Goal: Task Accomplishment & Management: Use online tool/utility

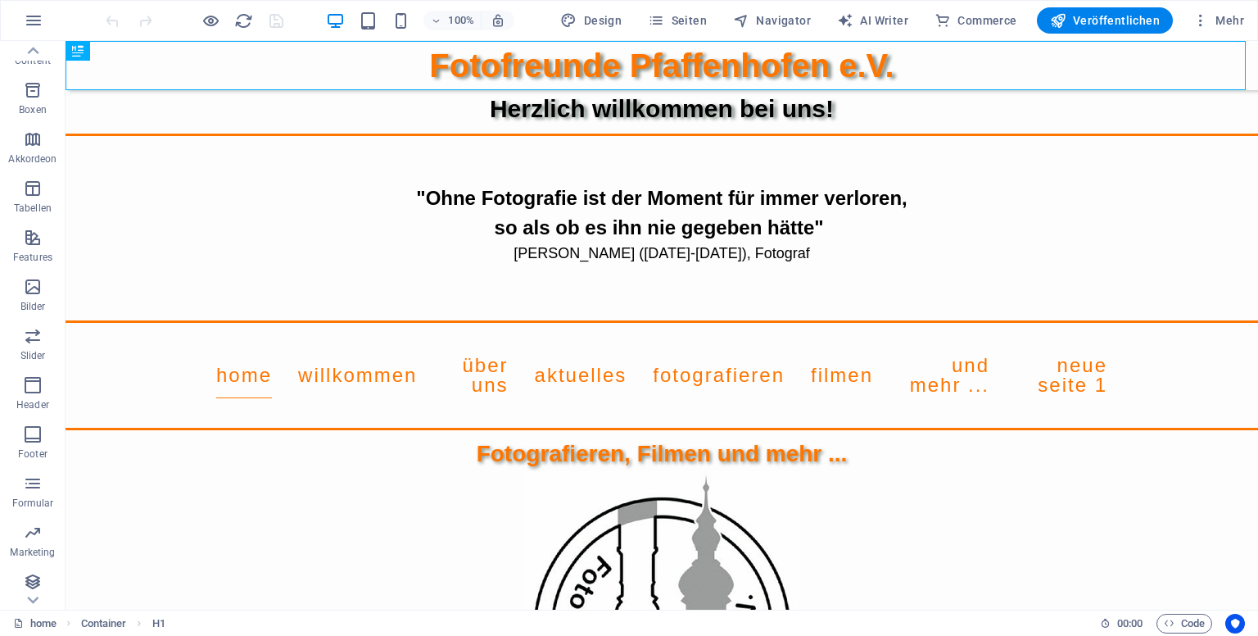
scroll to position [217, 0]
click at [34, 476] on icon "button" at bounding box center [33, 479] width 20 height 20
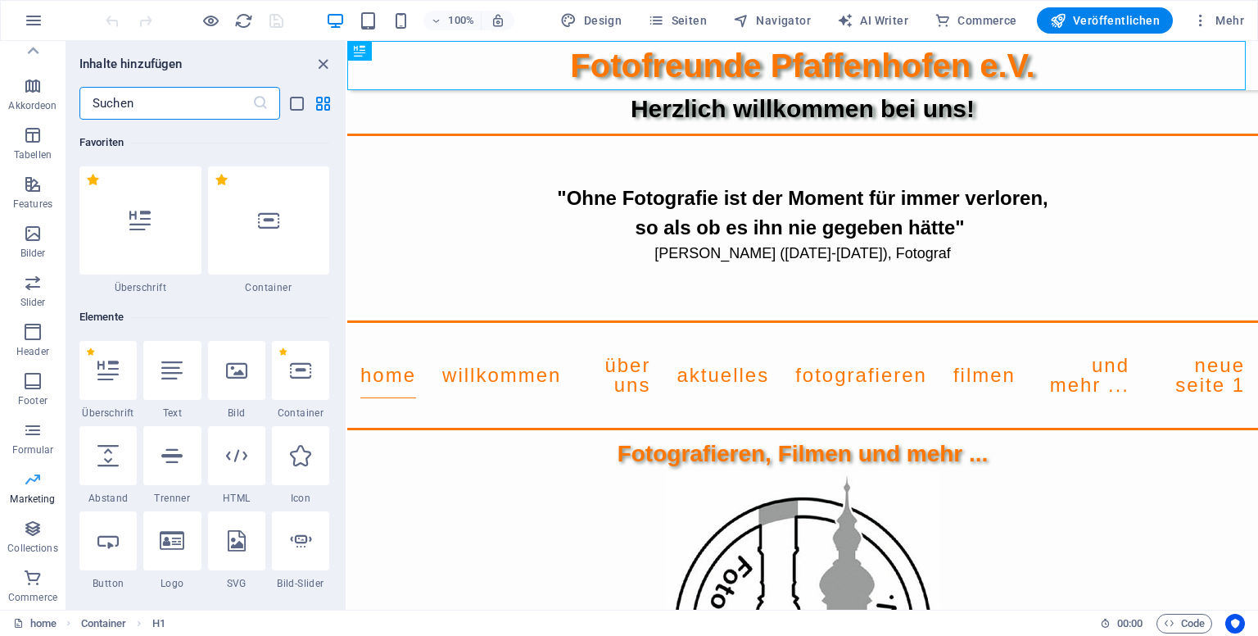
scroll to position [13344, 0]
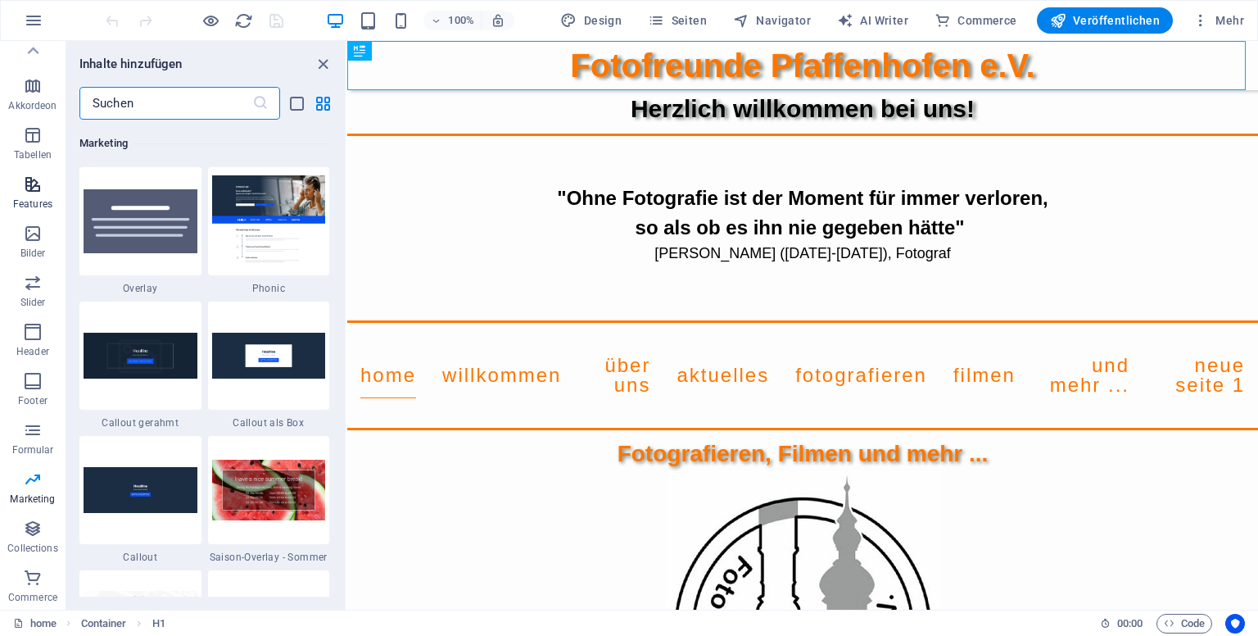
click at [26, 186] on icon "button" at bounding box center [33, 185] width 20 height 20
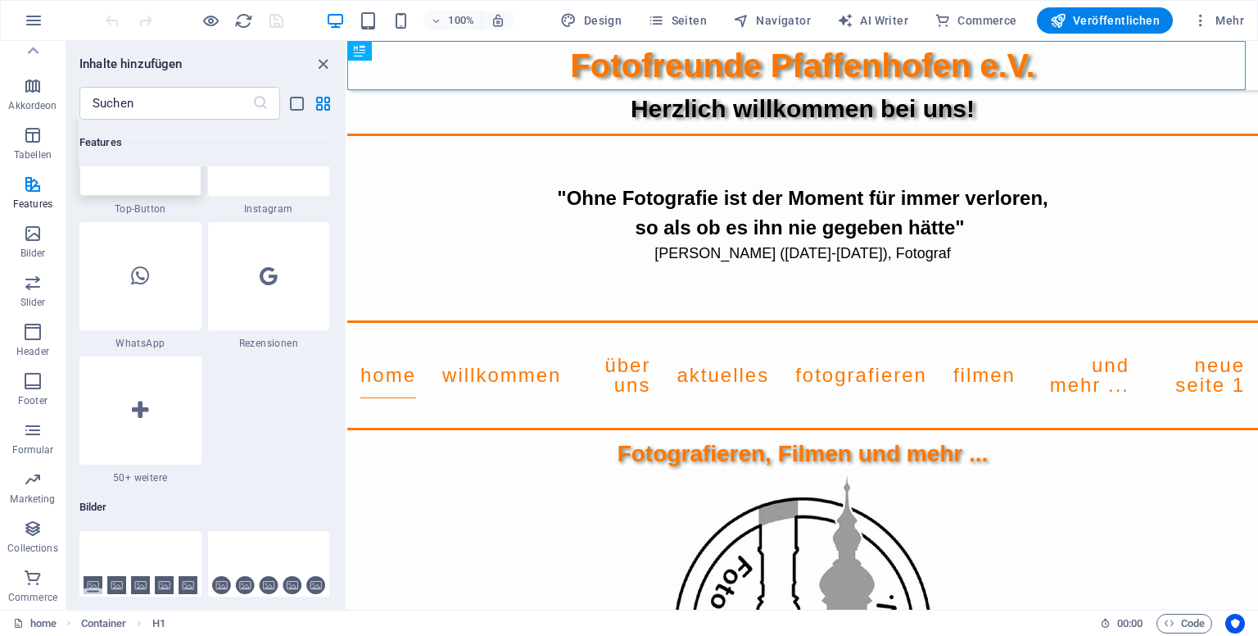
scroll to position [8025, 0]
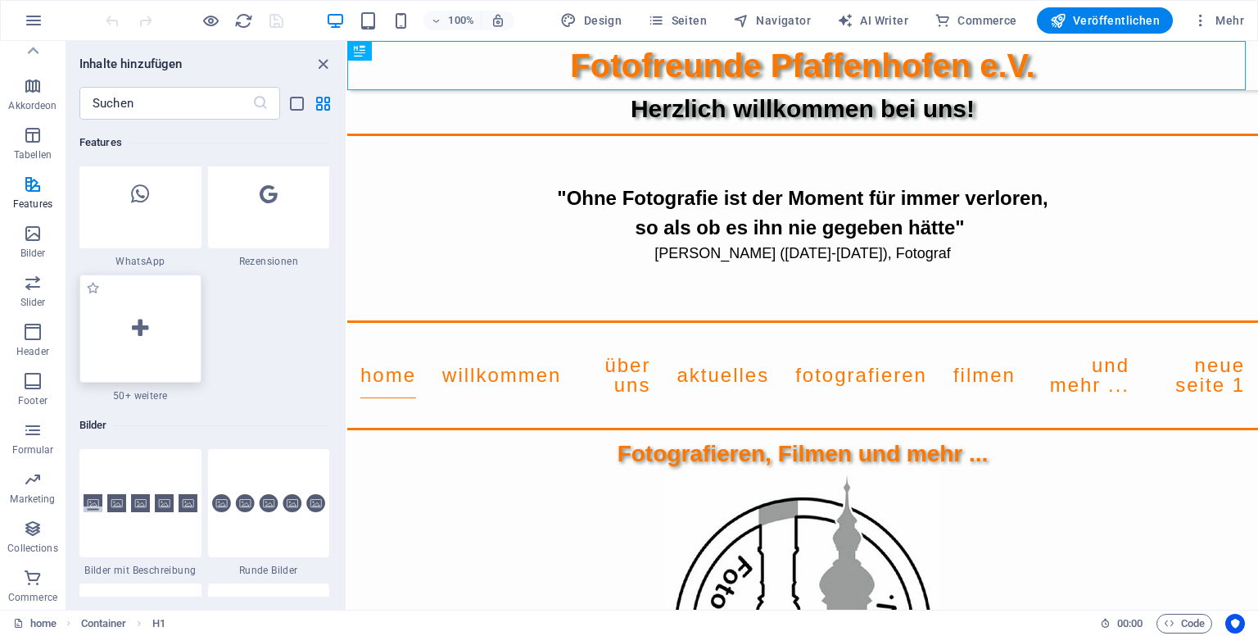
click at [134, 335] on icon at bounding box center [140, 328] width 16 height 21
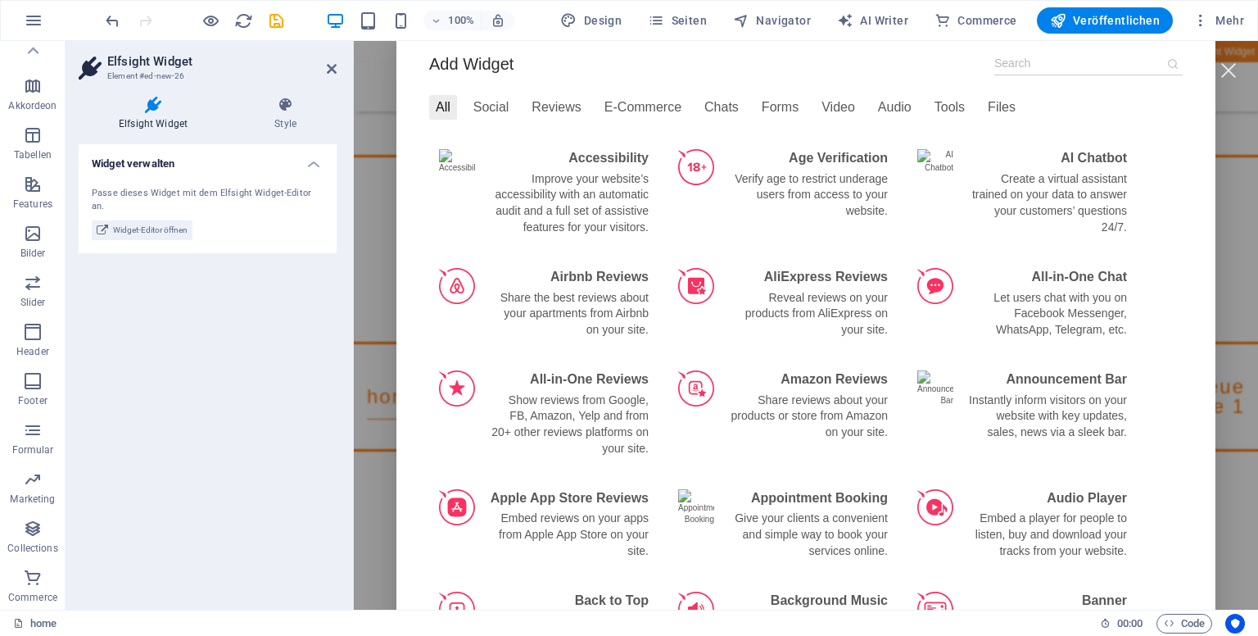
scroll to position [0, 0]
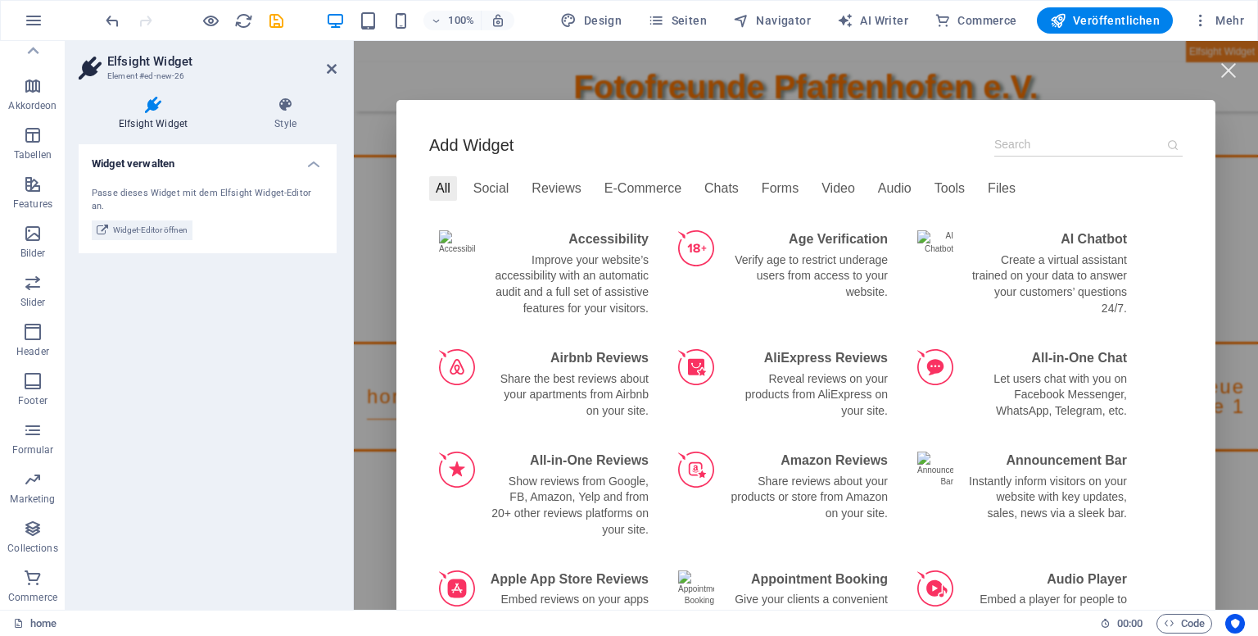
click at [1015, 147] on input at bounding box center [1089, 145] width 188 height 24
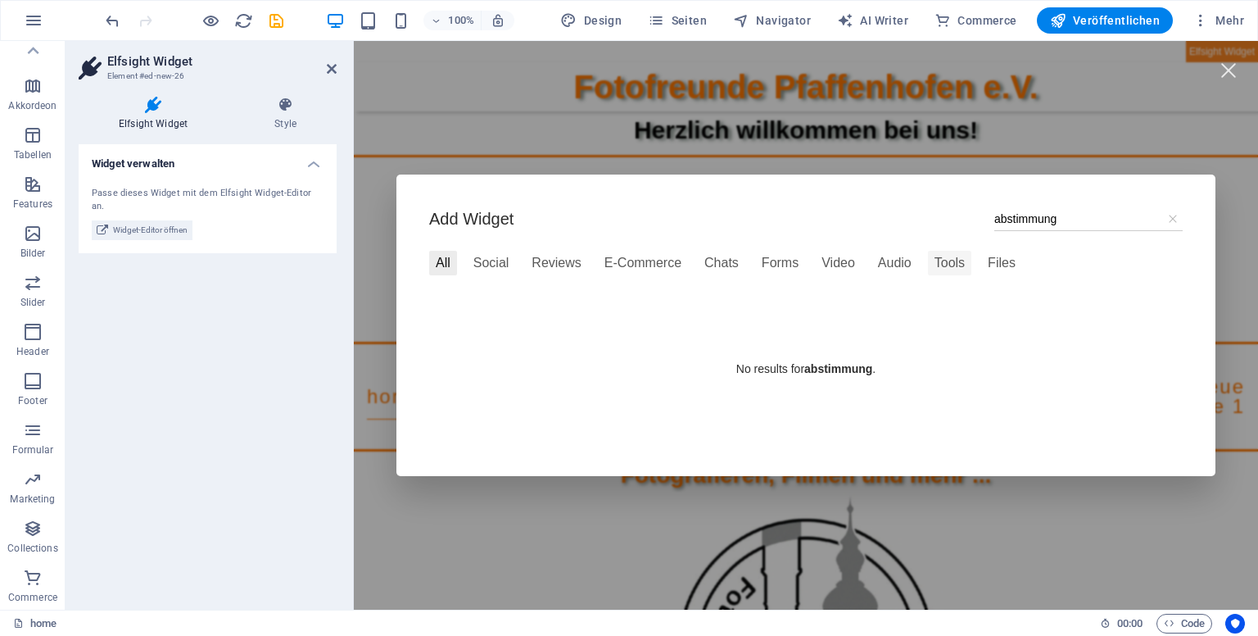
type input "abstimmung"
click at [935, 256] on div "Tools" at bounding box center [949, 263] width 43 height 25
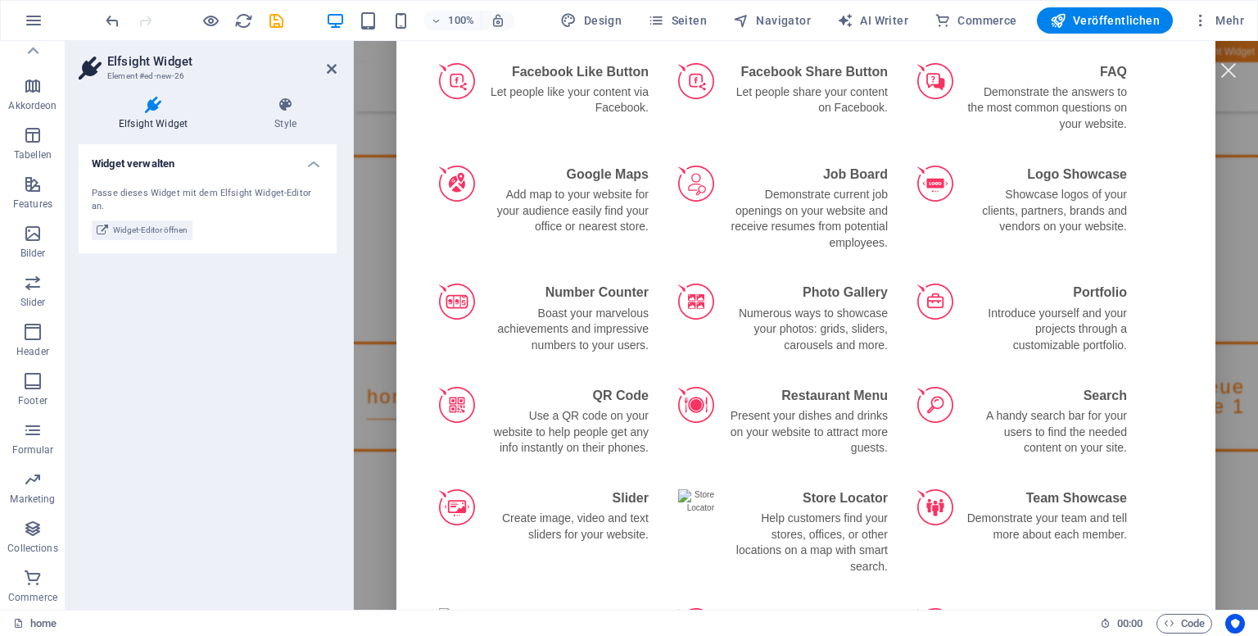
scroll to position [164, 0]
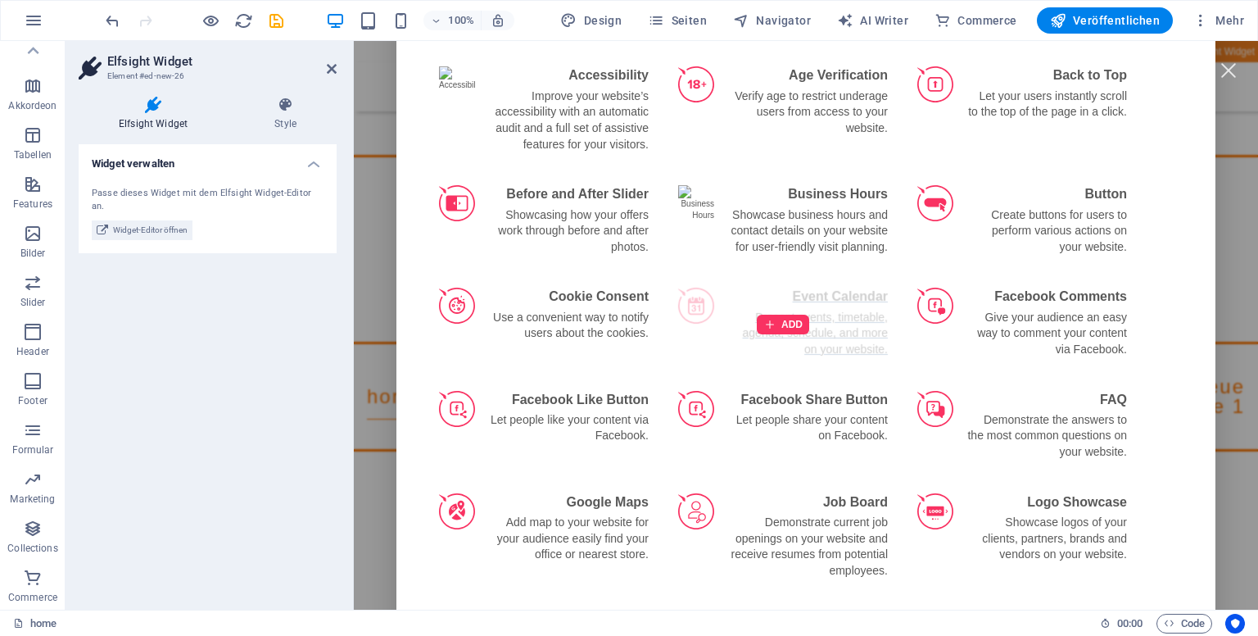
click at [691, 306] on div "ADD" at bounding box center [783, 324] width 229 height 93
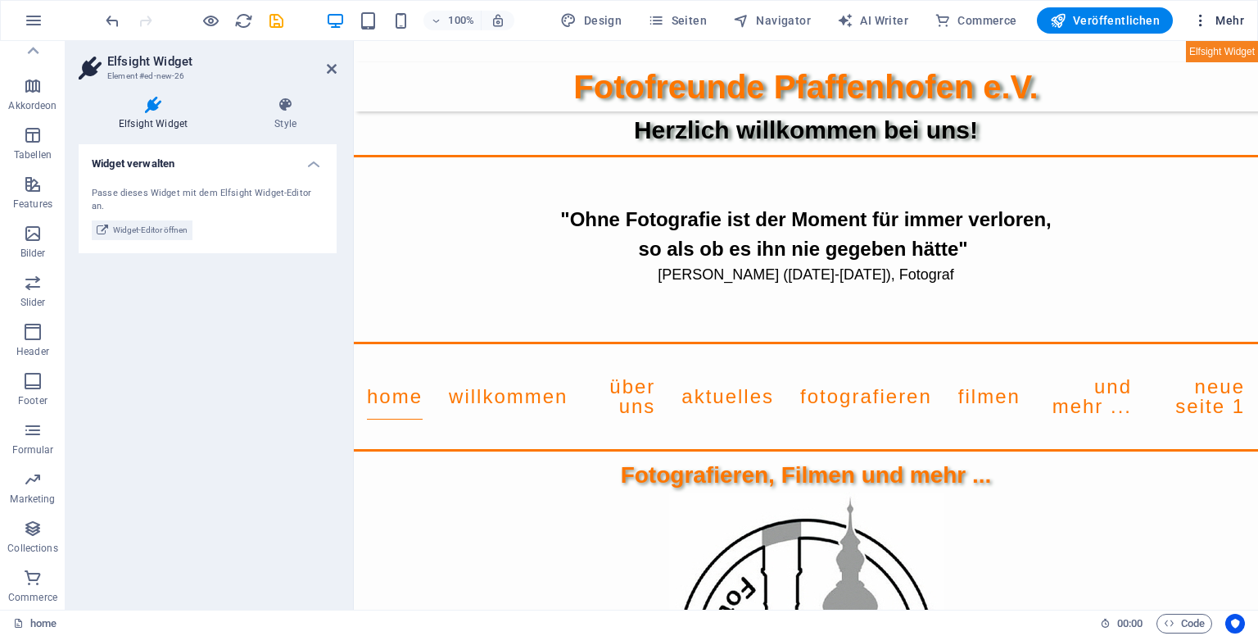
click at [1231, 20] on span "Mehr" at bounding box center [1219, 20] width 52 height 16
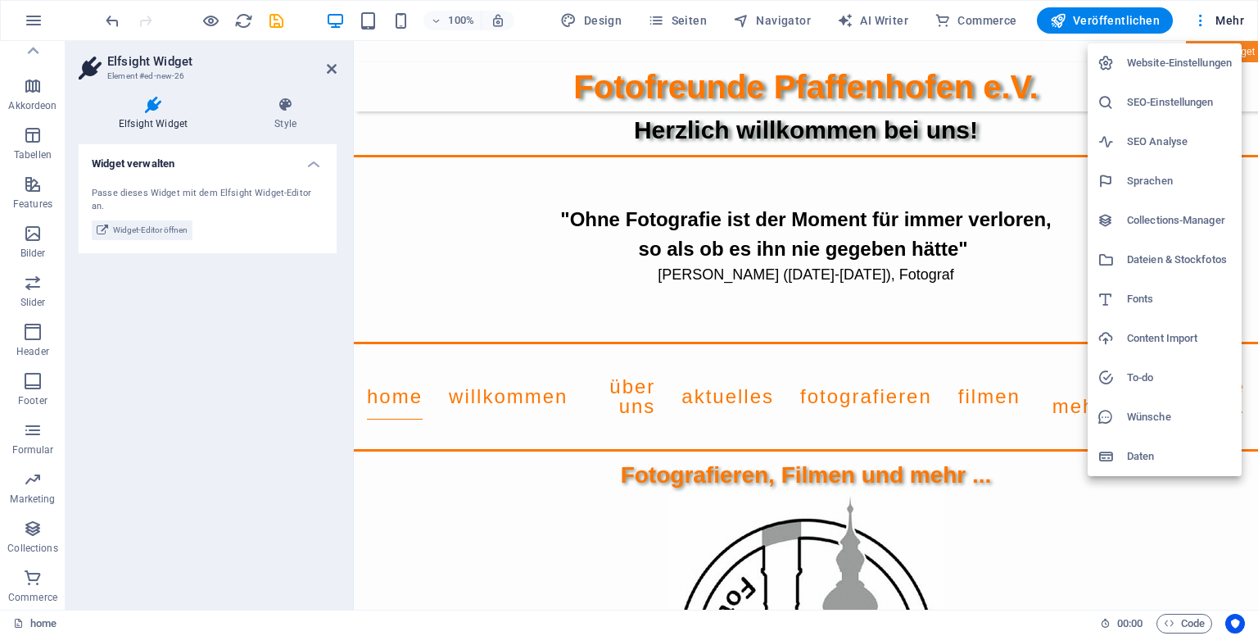
click at [1127, 414] on h6 "Wünsche" at bounding box center [1179, 417] width 105 height 20
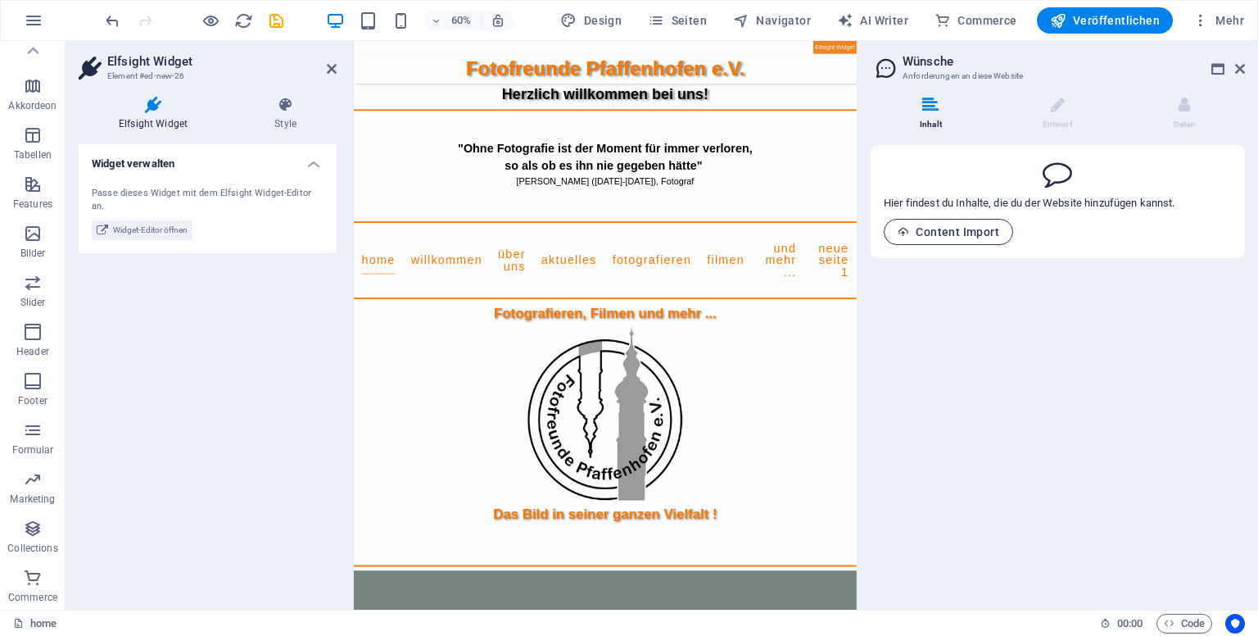
click at [946, 233] on span "Content Import" at bounding box center [949, 231] width 102 height 13
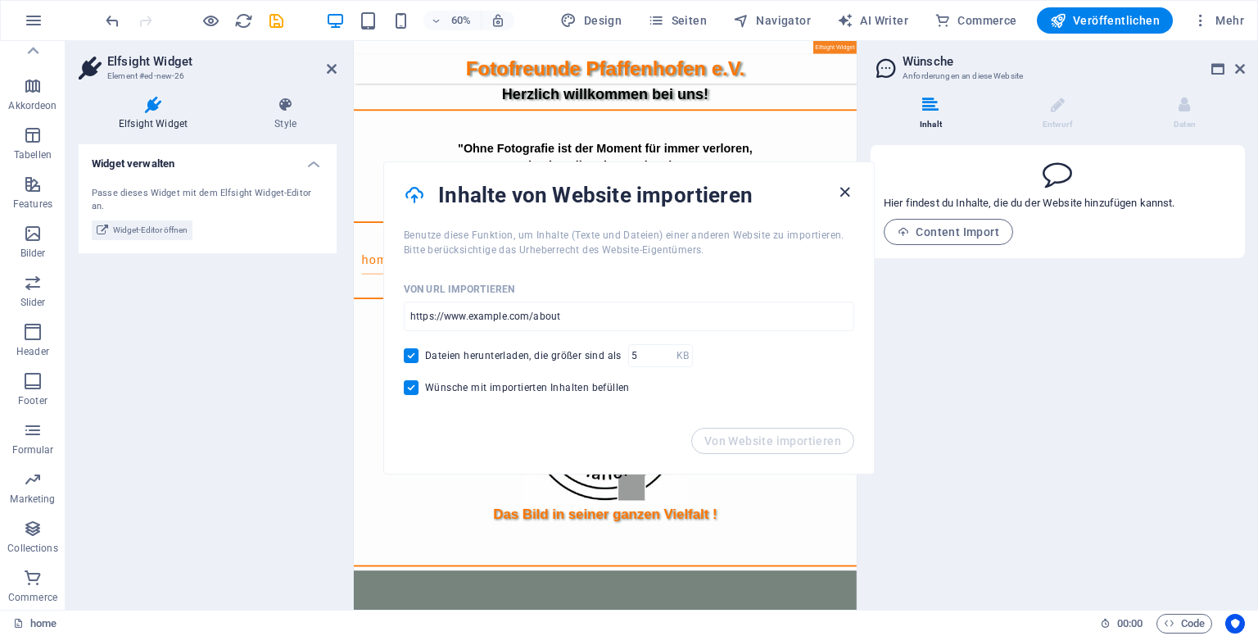
click at [849, 187] on icon "button" at bounding box center [845, 192] width 19 height 19
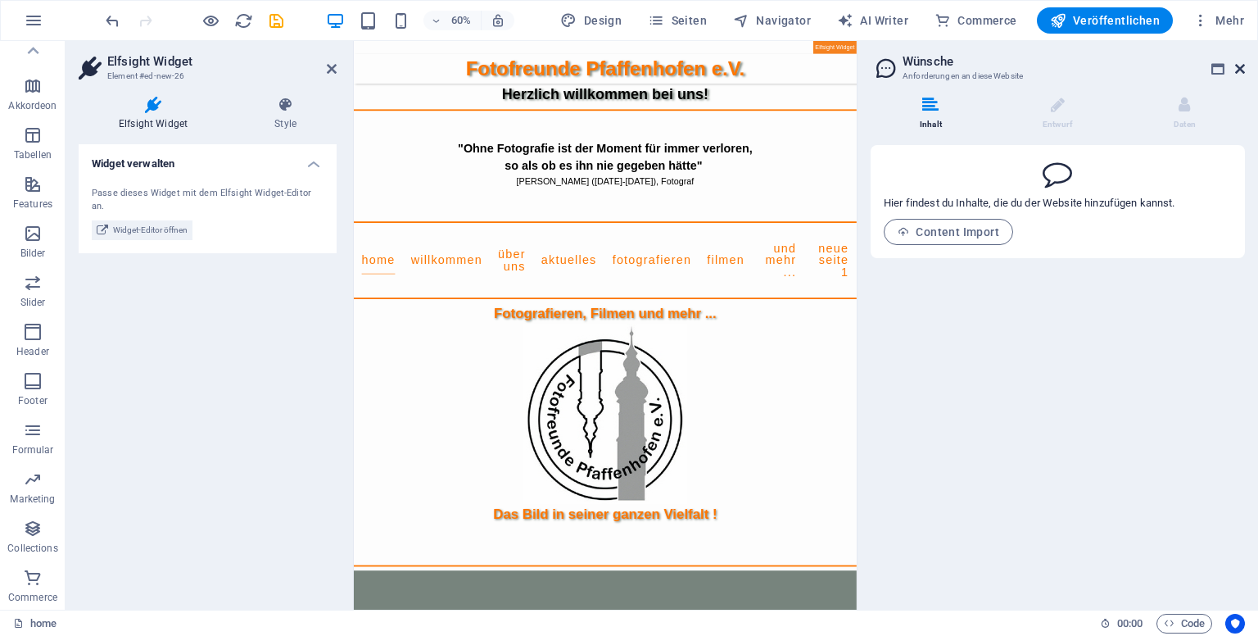
click at [1244, 70] on icon at bounding box center [1240, 68] width 10 height 13
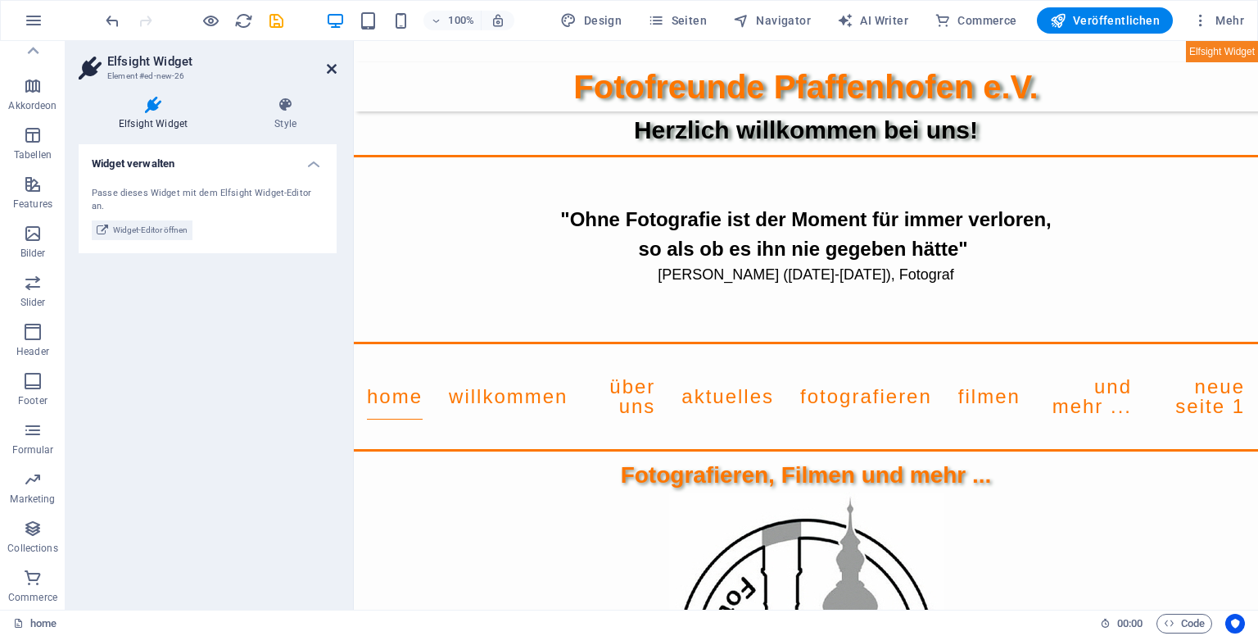
click at [329, 62] on icon at bounding box center [332, 68] width 10 height 13
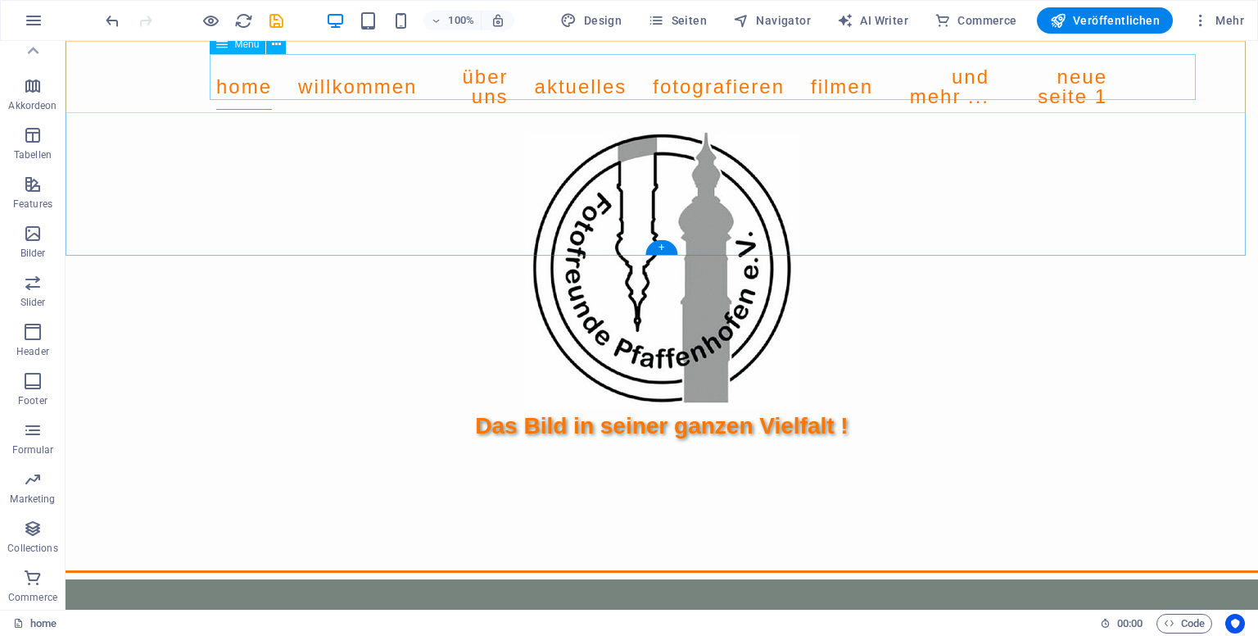
scroll to position [652, 0]
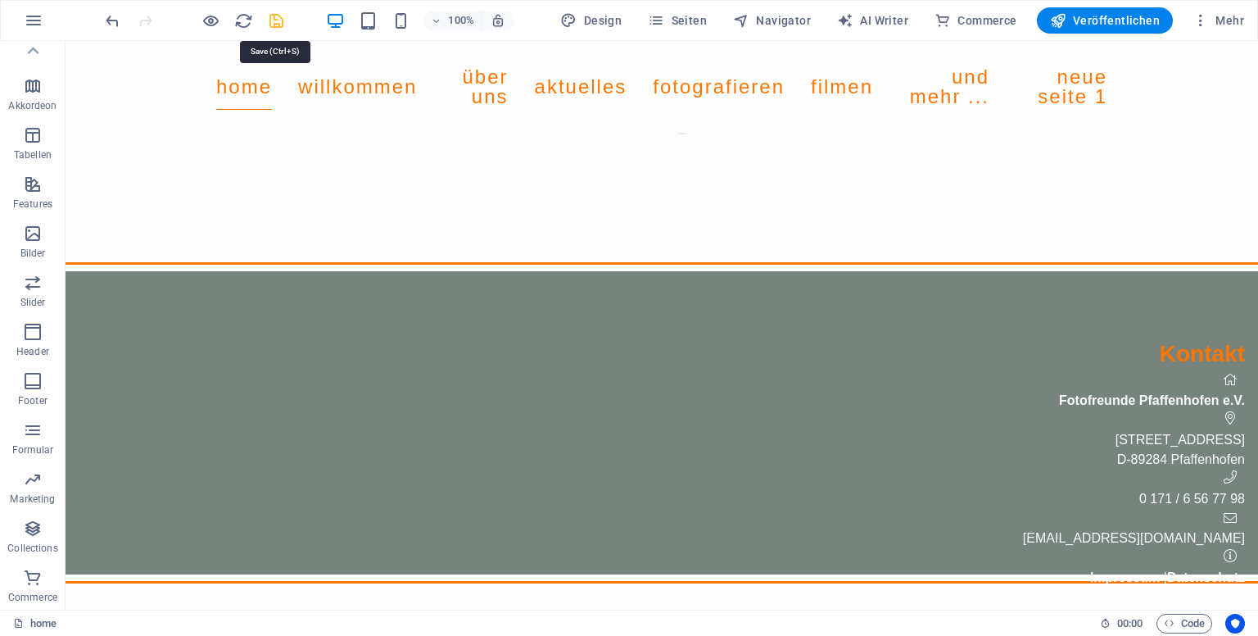
click at [282, 20] on icon "save" at bounding box center [276, 20] width 19 height 19
